Goal: Book appointment/travel/reservation

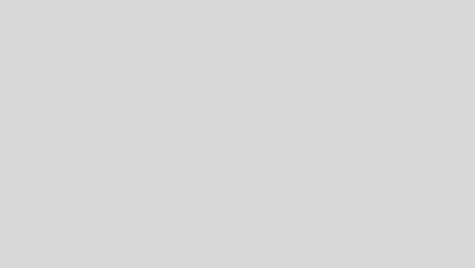
select select "es"
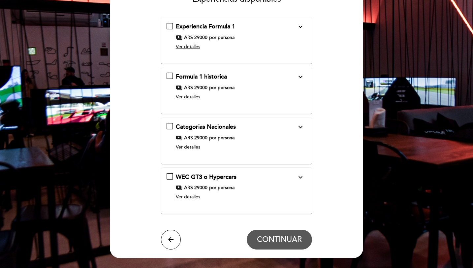
scroll to position [38, 0]
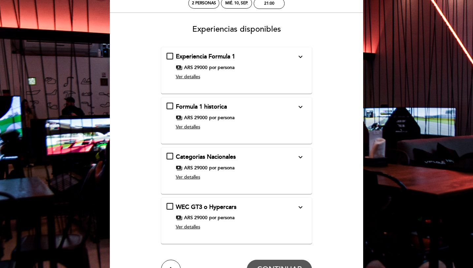
click at [219, 67] on span "por persona" at bounding box center [221, 67] width 25 height 7
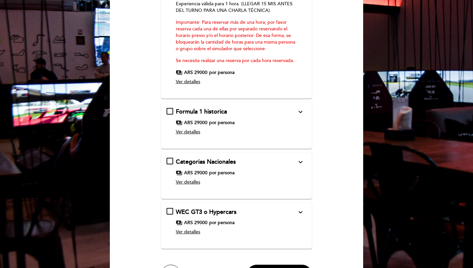
scroll to position [160, 0]
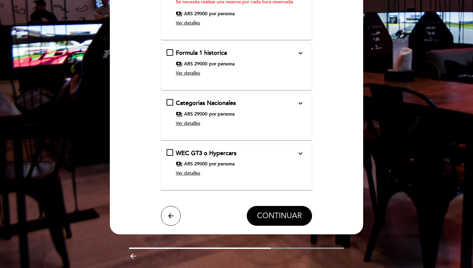
click at [267, 222] on button "CONTINUAR" at bounding box center [279, 216] width 65 height 20
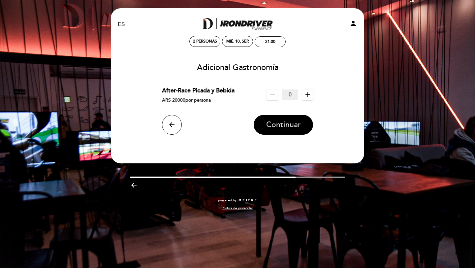
click at [283, 128] on span "Continuar" at bounding box center [283, 124] width 35 height 9
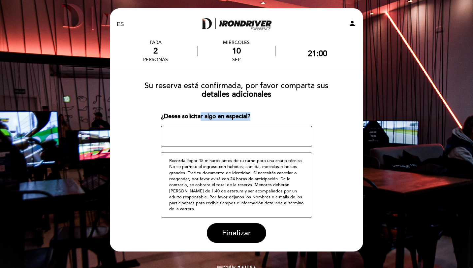
drag, startPoint x: 254, startPoint y: 115, endPoint x: 197, endPoint y: 117, distance: 57.5
click at [197, 117] on div "¿Desea solicitar algo en especial?" at bounding box center [237, 116] width 152 height 9
drag, startPoint x: 160, startPoint y: 117, endPoint x: 203, endPoint y: 118, distance: 42.6
click at [203, 118] on form "Su reserva está confirmada, por favor comparta sus detalles adicionales ¿Desea …" at bounding box center [237, 159] width 244 height 167
click at [204, 118] on div "¿Desea solicitar algo en especial?" at bounding box center [237, 116] width 152 height 9
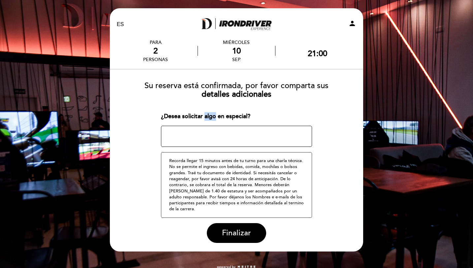
click at [204, 118] on div "¿Desea solicitar algo en especial?" at bounding box center [237, 116] width 152 height 9
drag, startPoint x: 252, startPoint y: 116, endPoint x: 167, endPoint y: 117, distance: 85.2
click at [167, 117] on div "¿Desea solicitar algo en especial?" at bounding box center [237, 116] width 152 height 9
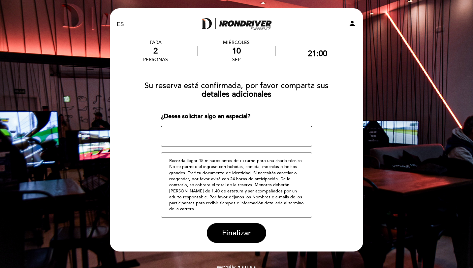
click at [170, 134] on textarea at bounding box center [237, 136] width 152 height 21
click at [176, 116] on div "¿Desea solicitar algo en especial?" at bounding box center [237, 116] width 152 height 9
click at [226, 231] on span "Finalizar" at bounding box center [236, 232] width 29 height 9
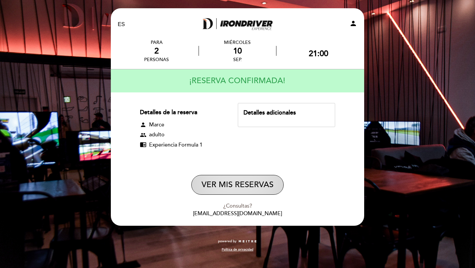
click at [252, 188] on button "VER MIS RESERVAS" at bounding box center [237, 185] width 92 height 20
select select "es"
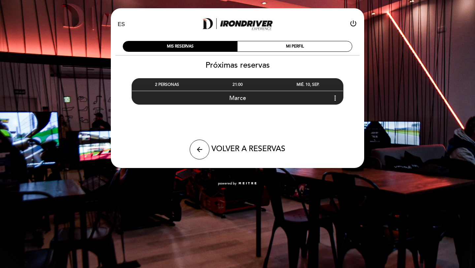
click at [250, 100] on div "Marce more_vert" at bounding box center [237, 98] width 211 height 14
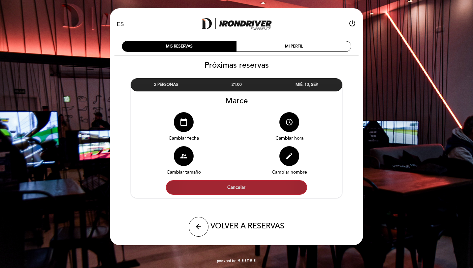
click at [261, 188] on button "Cancelar" at bounding box center [236, 187] width 141 height 15
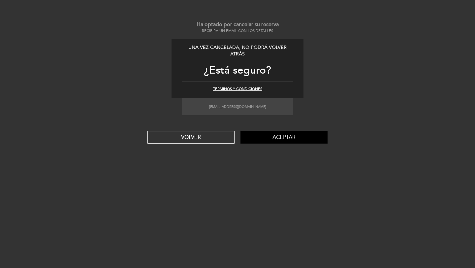
click at [260, 141] on button "Aceptar" at bounding box center [284, 137] width 87 height 13
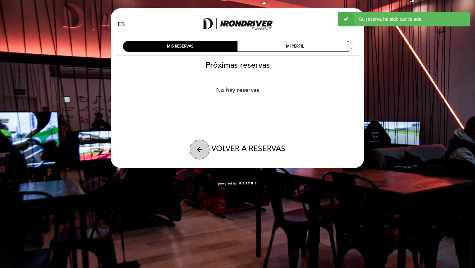
click at [205, 156] on button "arrow_back" at bounding box center [200, 150] width 20 height 20
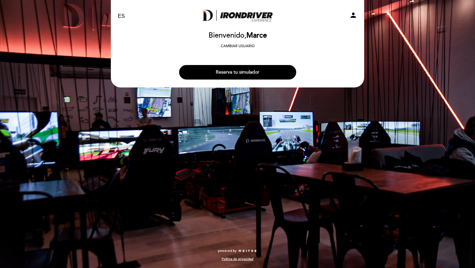
click at [217, 65] on button "Reserva tu simulador" at bounding box center [237, 72] width 117 height 15
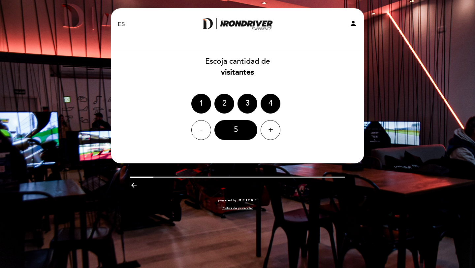
click at [228, 100] on div "2" at bounding box center [225, 104] width 20 height 20
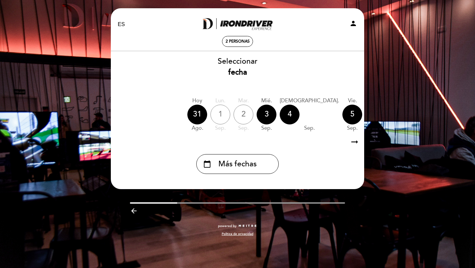
click at [389, 120] on div "7" at bounding box center [399, 115] width 20 height 20
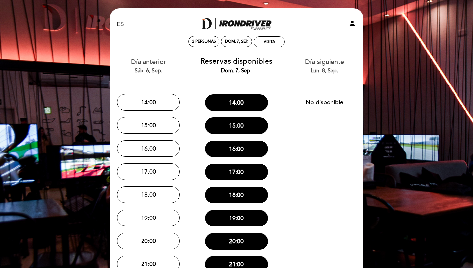
click at [251, 125] on button "15:00" at bounding box center [236, 126] width 63 height 17
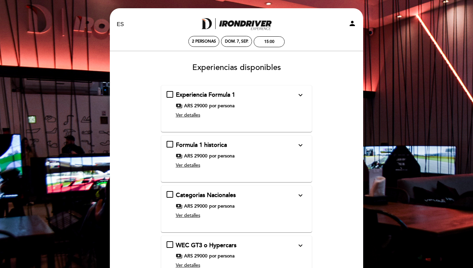
click at [242, 153] on div "payments ARS 29000 por persona" at bounding box center [236, 156] width 121 height 7
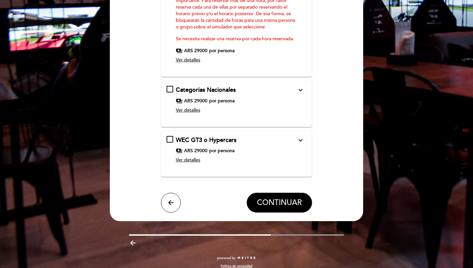
scroll to position [187, 0]
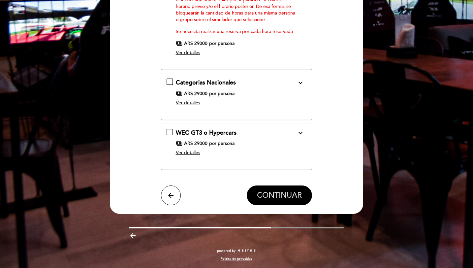
click at [276, 198] on span "CONTINUAR" at bounding box center [279, 195] width 45 height 9
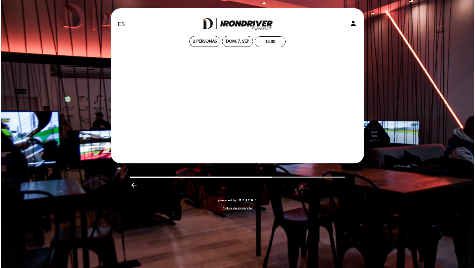
scroll to position [0, 0]
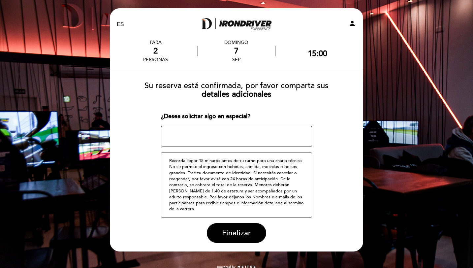
click at [118, 27] on select "EN ES PT" at bounding box center [121, 25] width 8 height 8
click at [117, 21] on select "EN ES PT" at bounding box center [121, 25] width 8 height 8
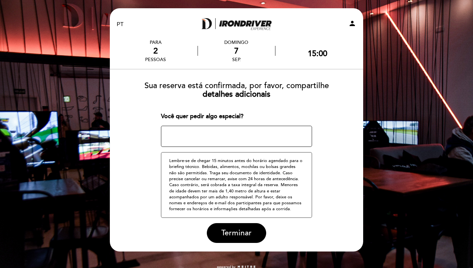
click at [121, 24] on select "EN ES PT" at bounding box center [121, 25] width 8 height 8
select select "en"
click at [117, 21] on select "EN ES PT" at bounding box center [121, 25] width 8 height 8
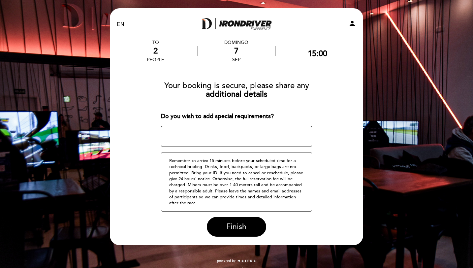
click at [240, 229] on span "Finish" at bounding box center [236, 226] width 20 height 9
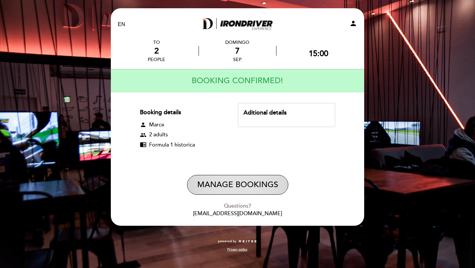
click at [247, 189] on button "Manage Bookings" at bounding box center [237, 185] width 101 height 20
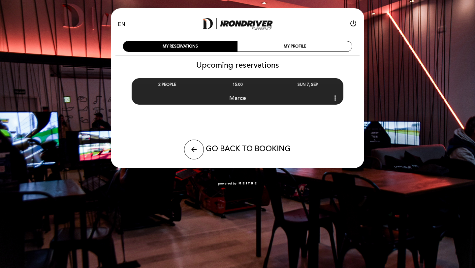
click at [244, 98] on span "Marce" at bounding box center [237, 97] width 17 height 7
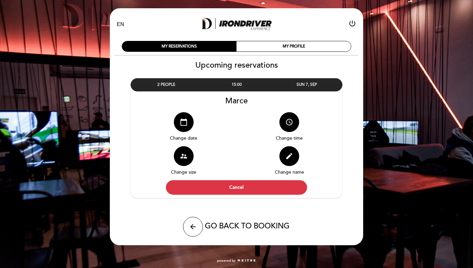
click at [241, 196] on div "2 PEOPLE 15:00 SUN 7, SEP Marce calendar_today Change date" at bounding box center [237, 138] width 212 height 120
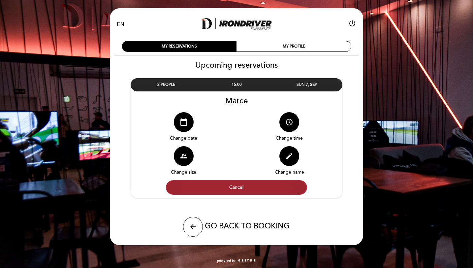
click at [241, 192] on button "Cancel" at bounding box center [236, 187] width 141 height 15
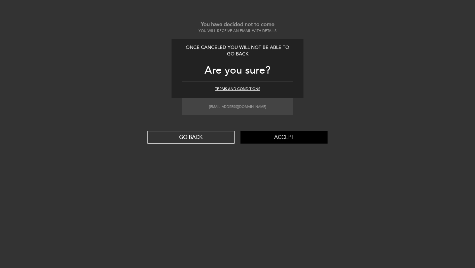
click at [251, 137] on button "Accept" at bounding box center [284, 137] width 87 height 13
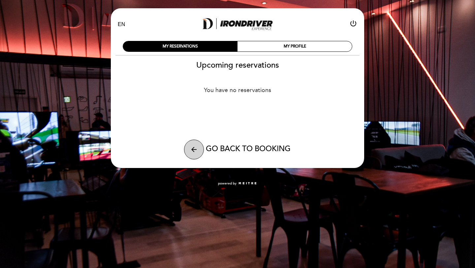
click at [190, 147] on icon "arrow_back" at bounding box center [194, 150] width 8 height 8
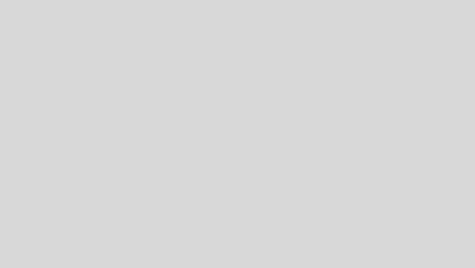
select select "es"
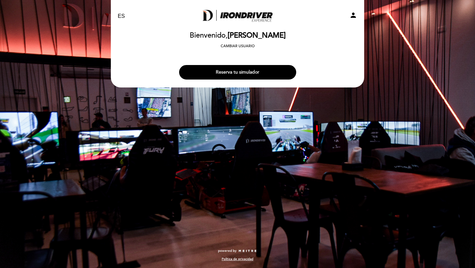
click at [229, 72] on button "Reserva tu simulador" at bounding box center [237, 72] width 117 height 15
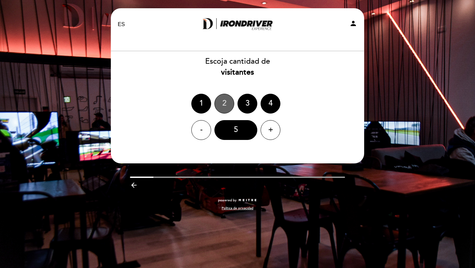
click at [230, 105] on div "2" at bounding box center [225, 104] width 20 height 20
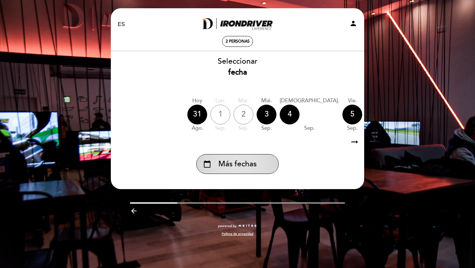
click at [239, 167] on span "Más fechas" at bounding box center [238, 164] width 38 height 11
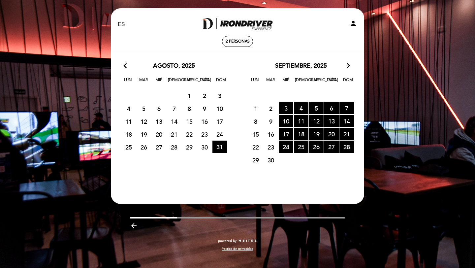
click at [299, 150] on span "25 RESERVAS DISPONIBLES" at bounding box center [301, 147] width 15 height 12
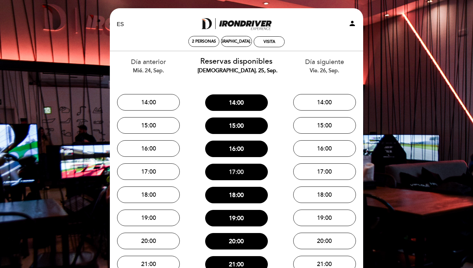
click at [267, 174] on button "17:00" at bounding box center [236, 172] width 63 height 17
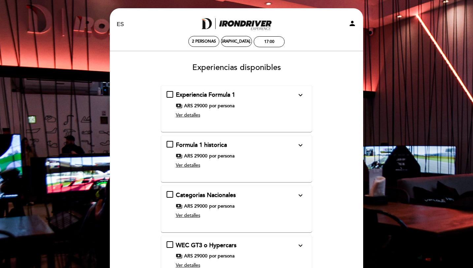
click at [251, 168] on div "Ver detalles" at bounding box center [236, 165] width 121 height 7
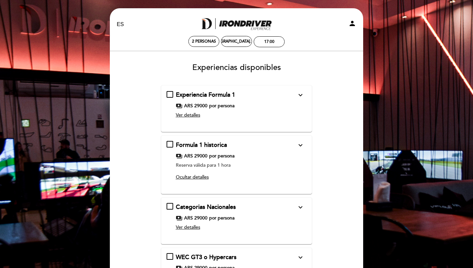
click at [249, 156] on div "payments ARS 29000 por persona" at bounding box center [236, 156] width 121 height 7
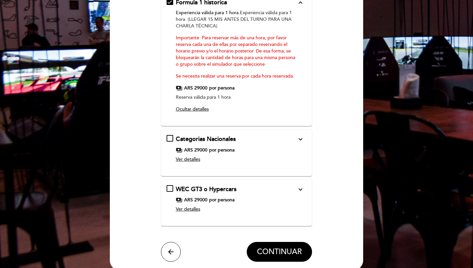
scroll to position [152, 0]
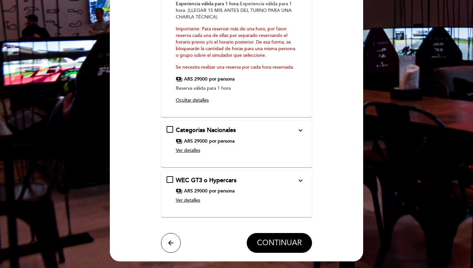
click at [265, 240] on span "CONTINUAR" at bounding box center [279, 242] width 45 height 9
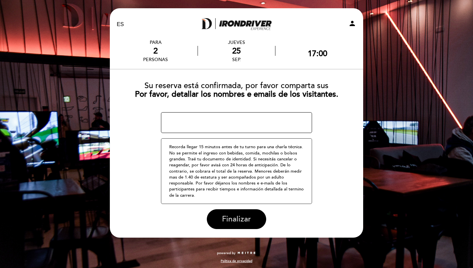
click at [226, 217] on span "Finalizar" at bounding box center [236, 219] width 29 height 9
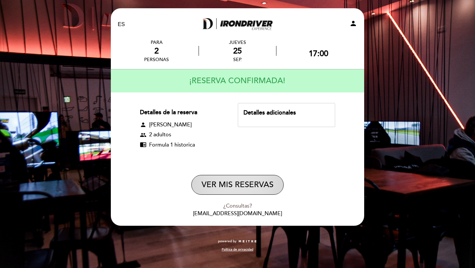
click at [241, 187] on button "VER MIS RESERVAS" at bounding box center [237, 185] width 92 height 20
select select "es"
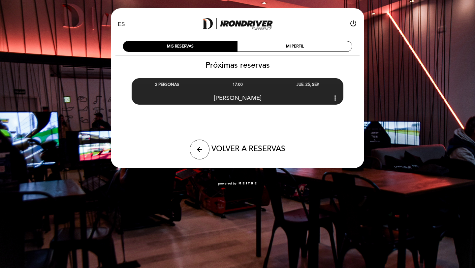
click at [237, 100] on span "Marce" at bounding box center [238, 97] width 48 height 7
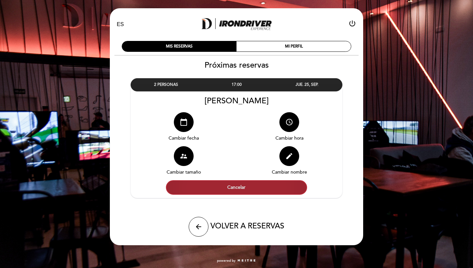
click at [251, 183] on button "Cancelar" at bounding box center [236, 187] width 141 height 15
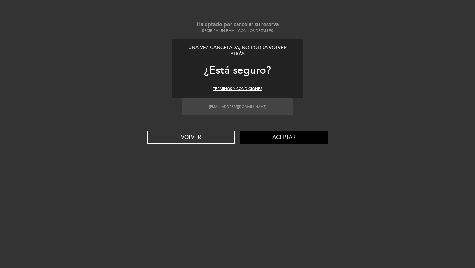
click at [249, 136] on button "Aceptar" at bounding box center [284, 137] width 87 height 13
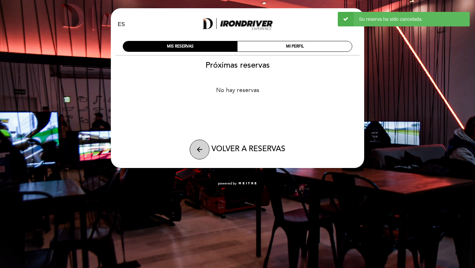
drag, startPoint x: 188, startPoint y: 140, endPoint x: 195, endPoint y: 142, distance: 7.5
click at [192, 140] on div "arrow_back VOLVER A RESERVAS" at bounding box center [237, 150] width 157 height 20
click at [197, 144] on button "arrow_back" at bounding box center [200, 150] width 20 height 20
select select "es"
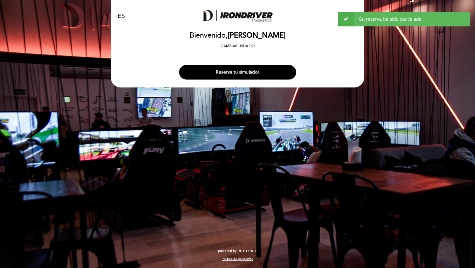
click at [206, 75] on button "Reserva tu simulador" at bounding box center [237, 72] width 117 height 15
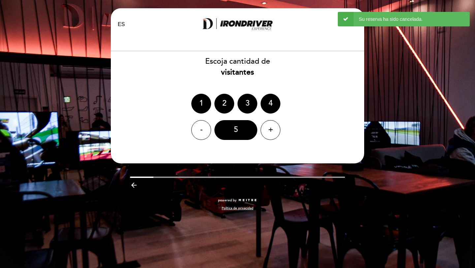
click at [230, 112] on ng-container "1 2 3 4" at bounding box center [237, 104] width 92 height 20
click at [225, 102] on div "2" at bounding box center [225, 104] width 20 height 20
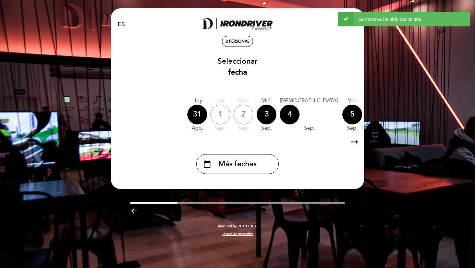
click at [284, 120] on div "4" at bounding box center [290, 115] width 20 height 20
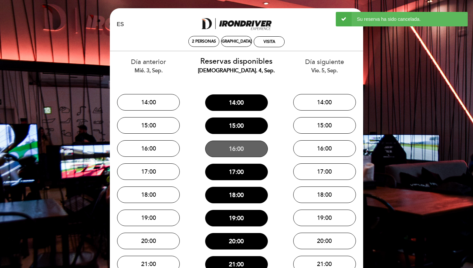
click at [258, 147] on button "16:00" at bounding box center [236, 149] width 63 height 17
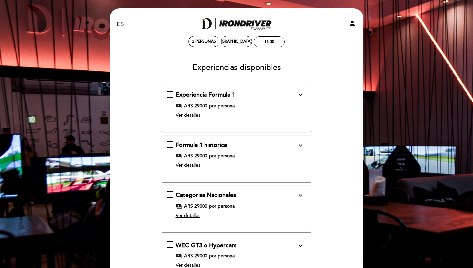
click at [256, 150] on div "Formula 1 historica expand_more Experiencia válida para 1 hora. Experiencia vál…" at bounding box center [237, 156] width 140 height 30
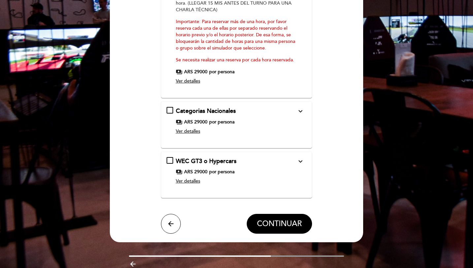
scroll to position [187, 0]
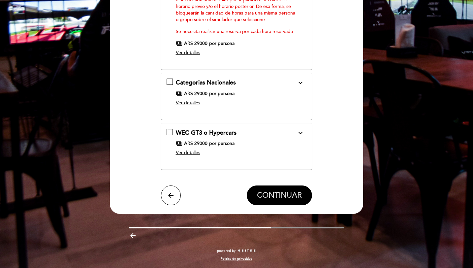
click at [275, 188] on button "CONTINUAR" at bounding box center [279, 196] width 65 height 20
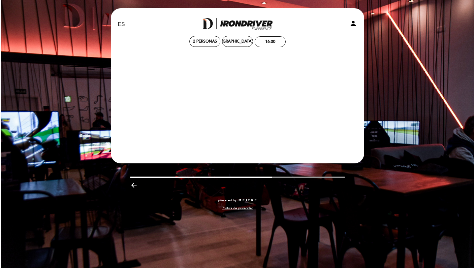
scroll to position [0, 0]
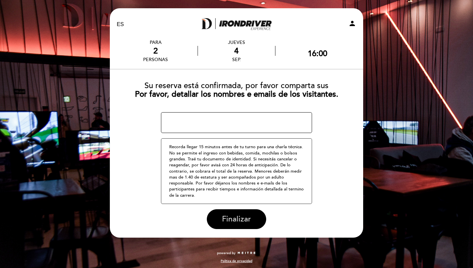
click at [226, 214] on button "Finalizar" at bounding box center [236, 219] width 59 height 20
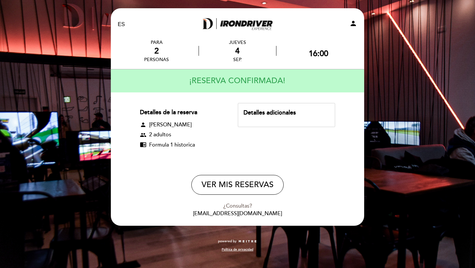
click at [249, 197] on div "VER MIS RESERVAS ¿Consultas? soporte-reservas@meitre.com" at bounding box center [238, 196] width 244 height 43
click at [249, 188] on button "VER MIS RESERVAS" at bounding box center [237, 185] width 92 height 20
select select "es"
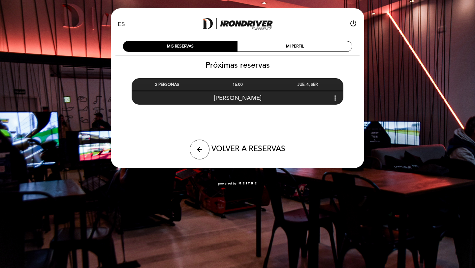
click at [244, 99] on span "Marce" at bounding box center [238, 97] width 48 height 7
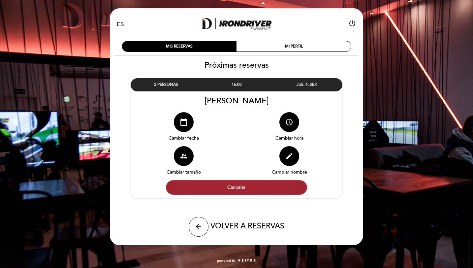
click at [247, 187] on button "Cancelar" at bounding box center [236, 187] width 141 height 15
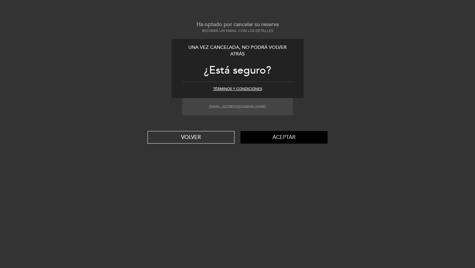
click at [244, 135] on button "Aceptar" at bounding box center [284, 137] width 87 height 13
